Goal: Communication & Community: Answer question/provide support

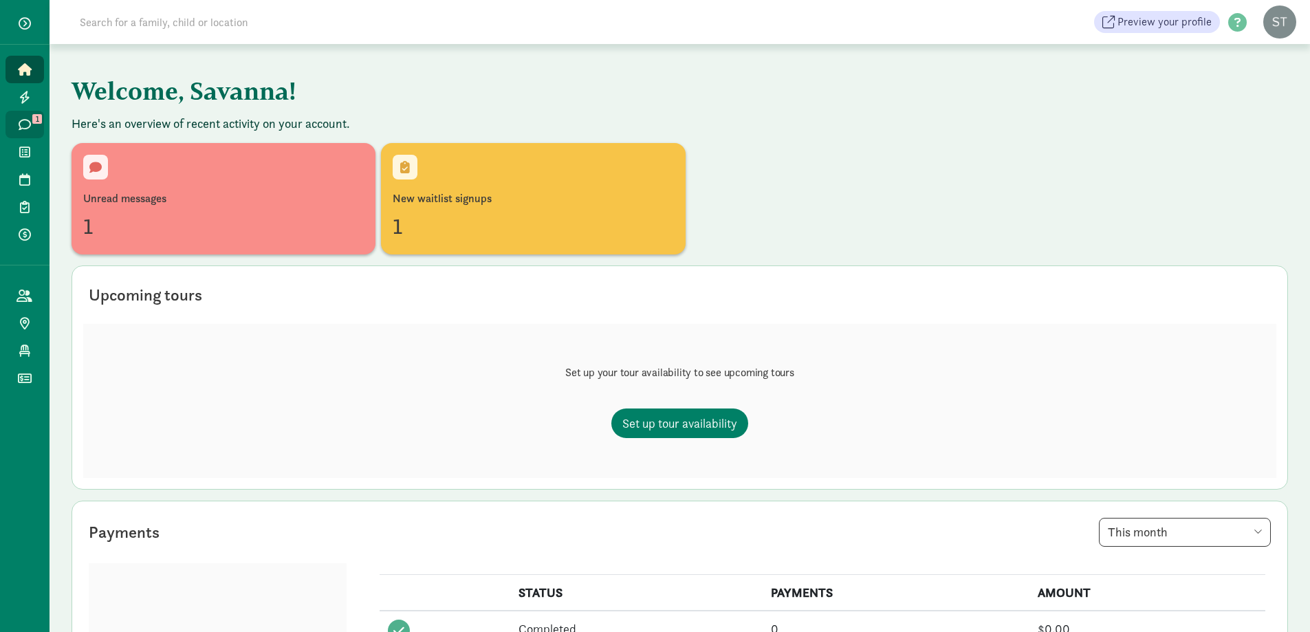
click at [29, 124] on icon at bounding box center [25, 124] width 12 height 12
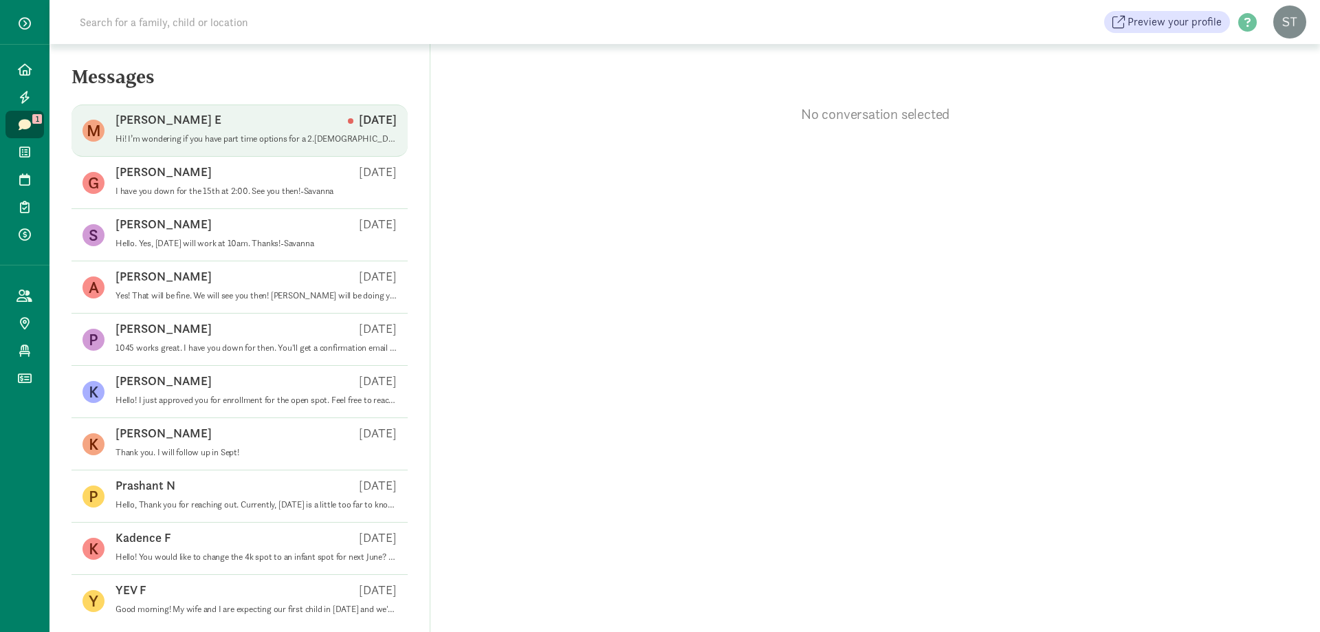
click at [289, 131] on div "[PERSON_NAME] E [DATE]" at bounding box center [256, 122] width 281 height 22
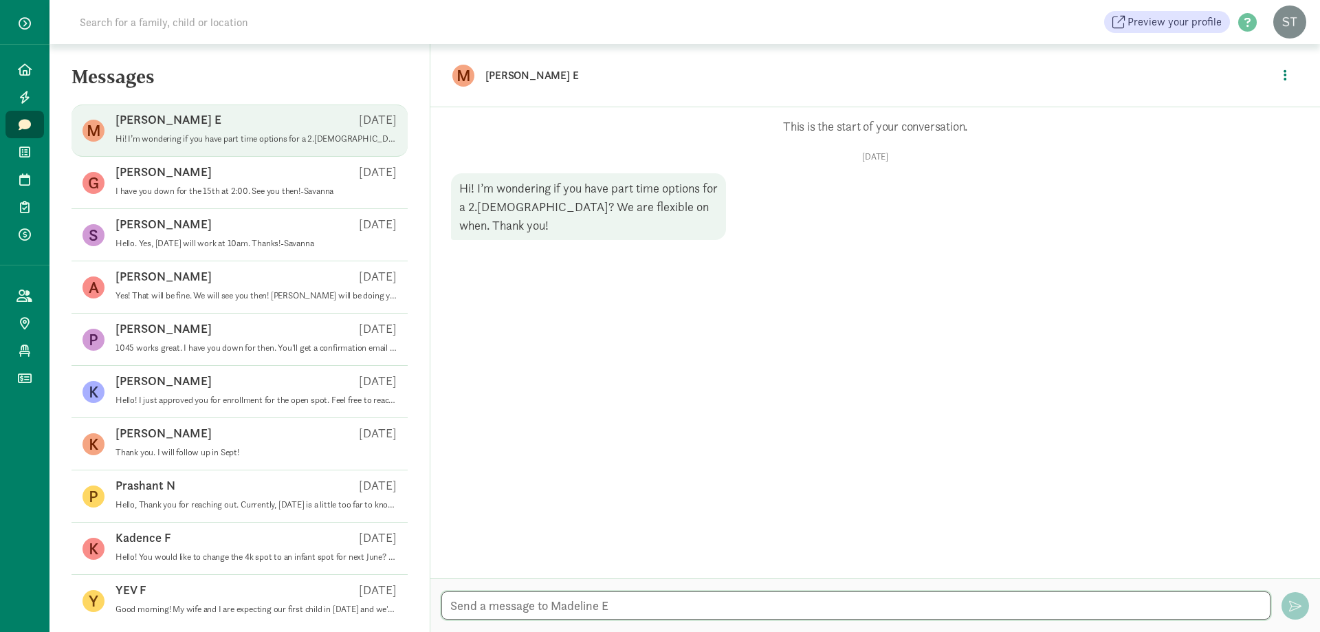
click at [505, 614] on textarea at bounding box center [855, 605] width 829 height 28
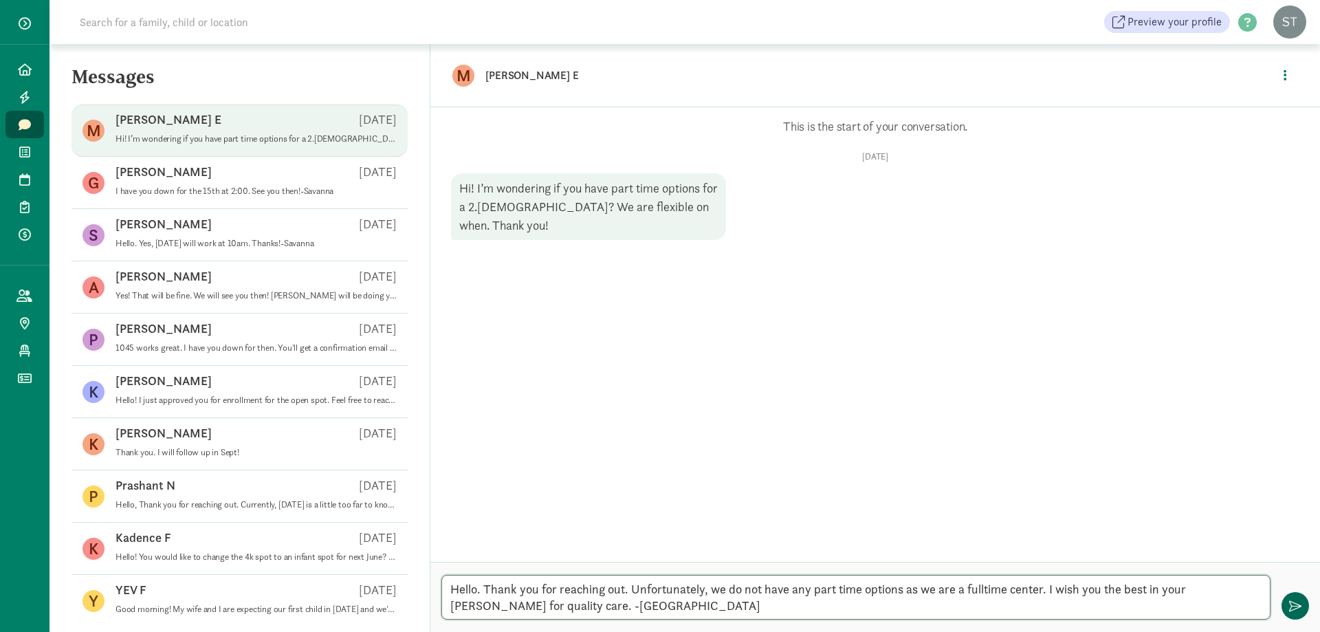
type textarea "Hello. Thank you for reaching out. Unfortunately, we do not have any part time …"
click at [1285, 606] on button "button" at bounding box center [1296, 606] width 28 height 28
